Goal: Check status: Check status

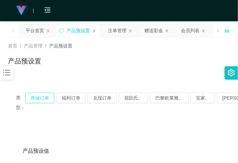
click at [44, 97] on button "商城订单" at bounding box center [39, 98] width 29 height 11
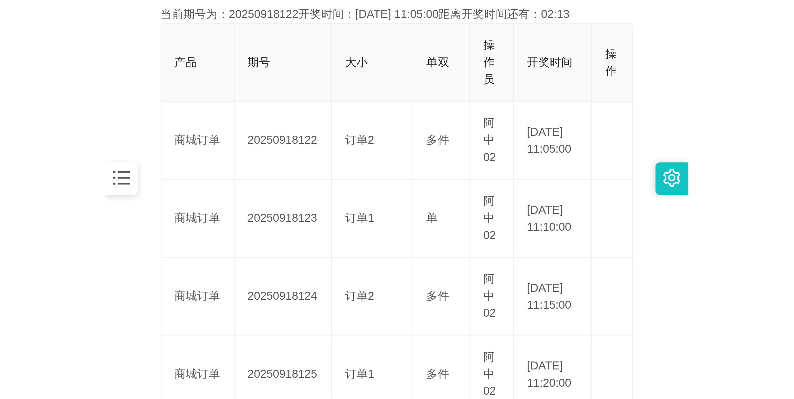
scroll to position [166, 0]
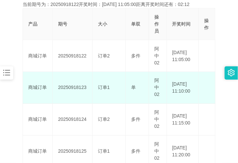
click at [76, 87] on td "20250918123" at bounding box center [73, 88] width 40 height 32
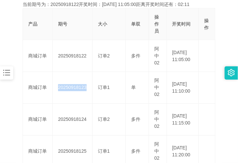
copy td "20250918123"
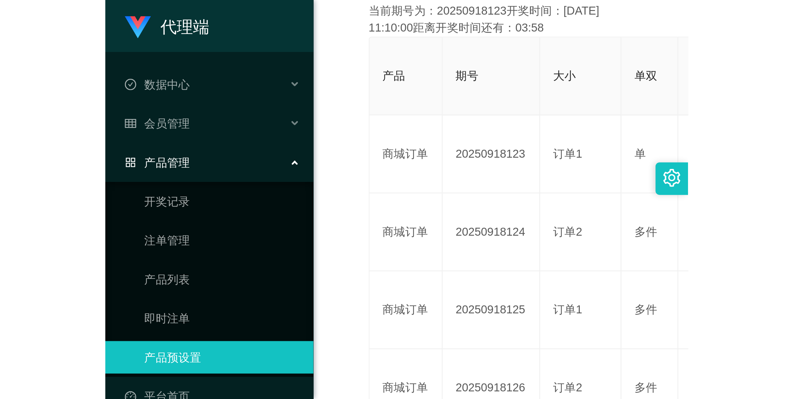
scroll to position [24, 0]
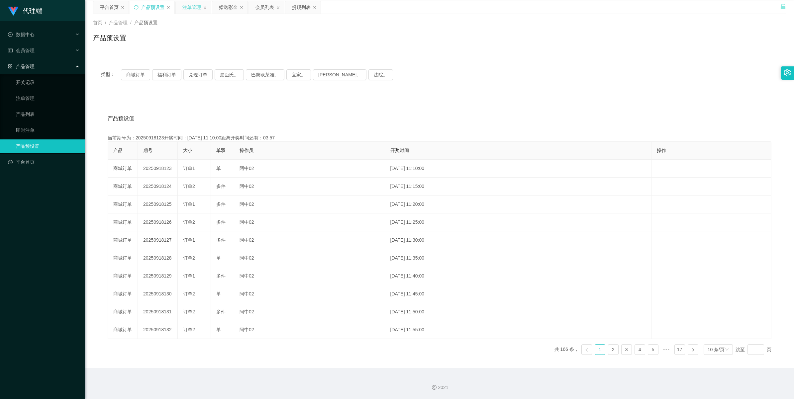
click at [195, 4] on div "注单管理" at bounding box center [191, 7] width 19 height 13
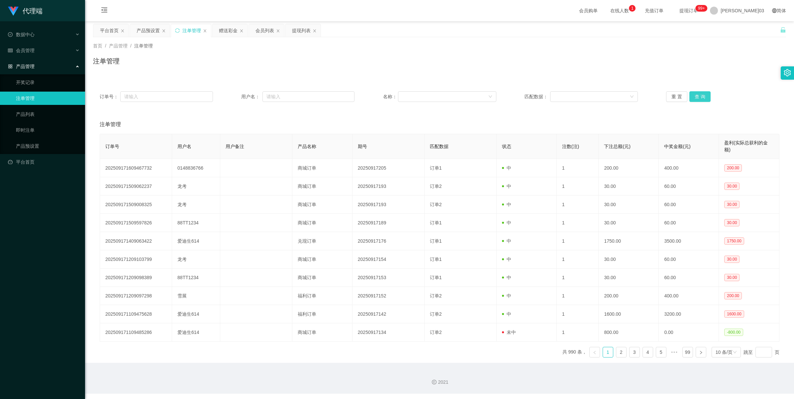
click at [238, 96] on button "查 询" at bounding box center [699, 96] width 21 height 11
click at [238, 105] on div "订单号： 用户名： 名称： 匹配数据： 重 置 查 询" at bounding box center [439, 97] width 693 height 24
click at [238, 102] on div "订单号： 用户名： 名称： 匹配数据： 重 置 查 询" at bounding box center [439, 97] width 693 height 24
click at [238, 100] on button "查 询" at bounding box center [699, 96] width 21 height 11
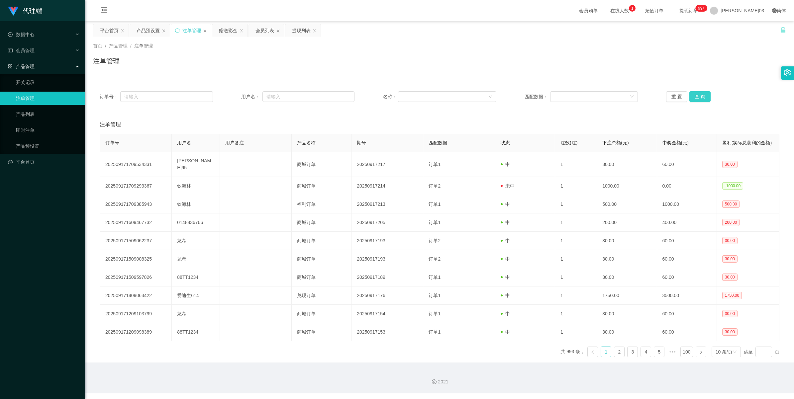
click at [238, 100] on button "查 询" at bounding box center [699, 96] width 21 height 11
click at [238, 96] on button "查 询" at bounding box center [699, 96] width 21 height 11
click at [238, 97] on button "查 询" at bounding box center [699, 96] width 21 height 11
